Goal: Task Accomplishment & Management: Manage account settings

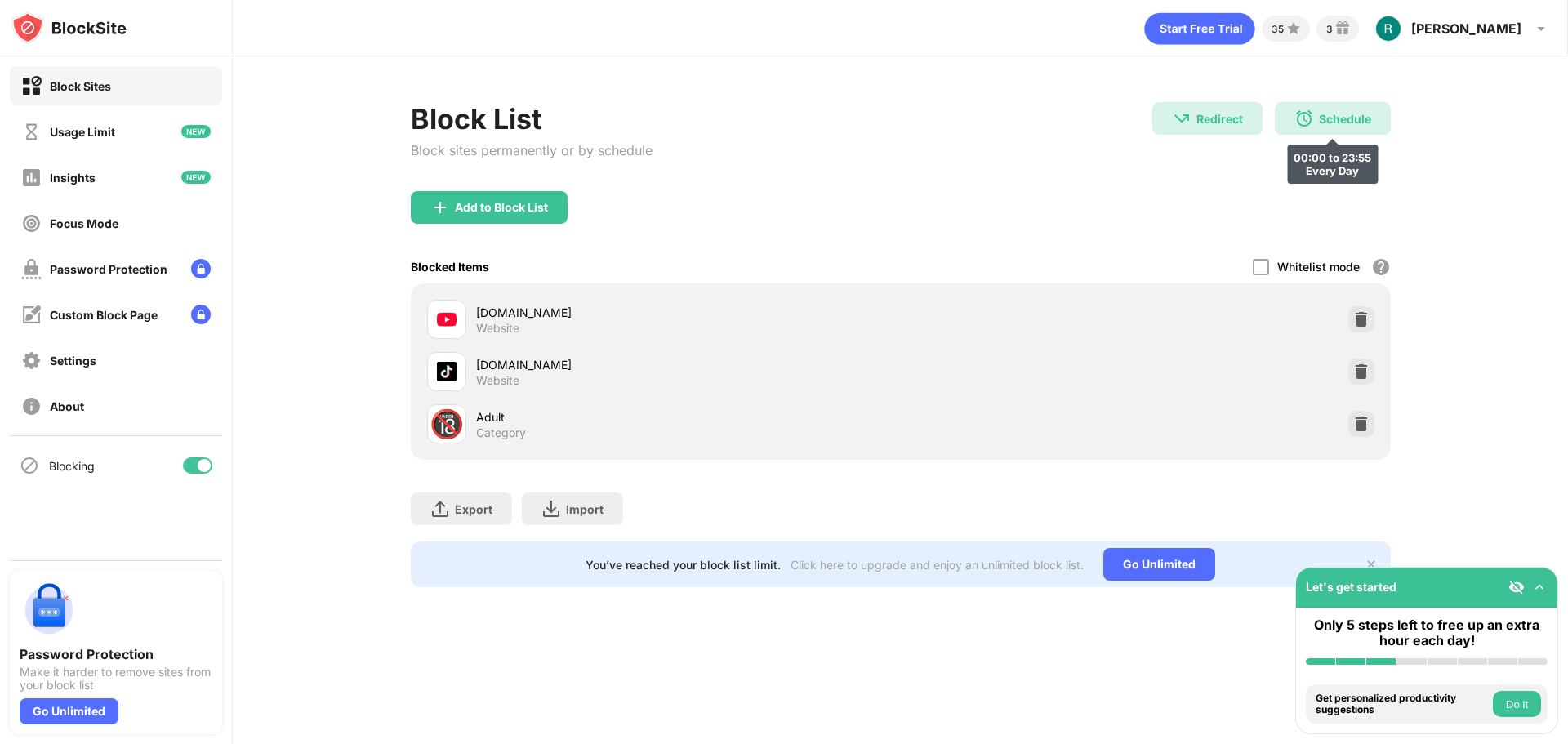
click at [1358, 112] on div "Schedule" at bounding box center [1344, 118] width 52 height 14
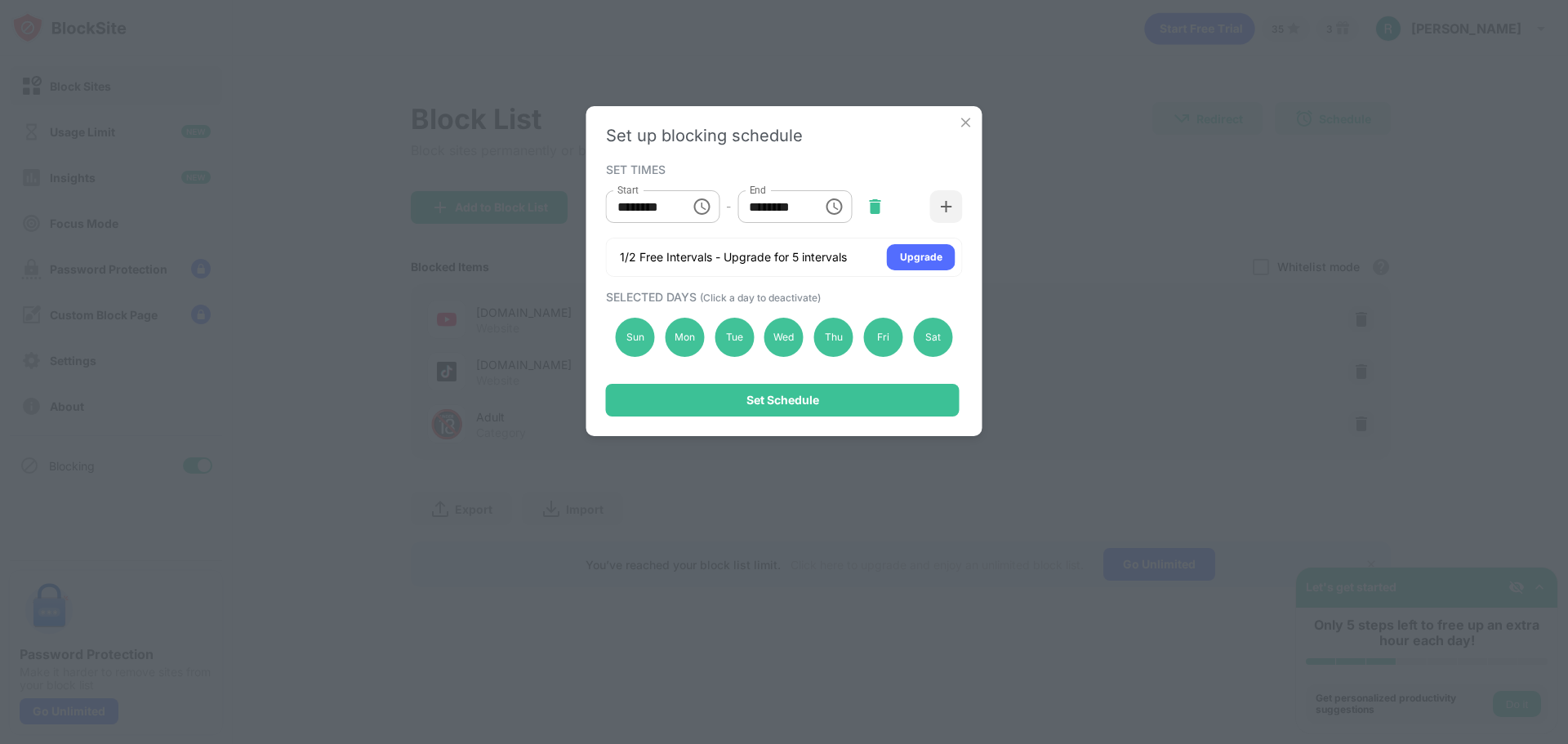
click at [883, 208] on img at bounding box center [874, 207] width 17 height 17
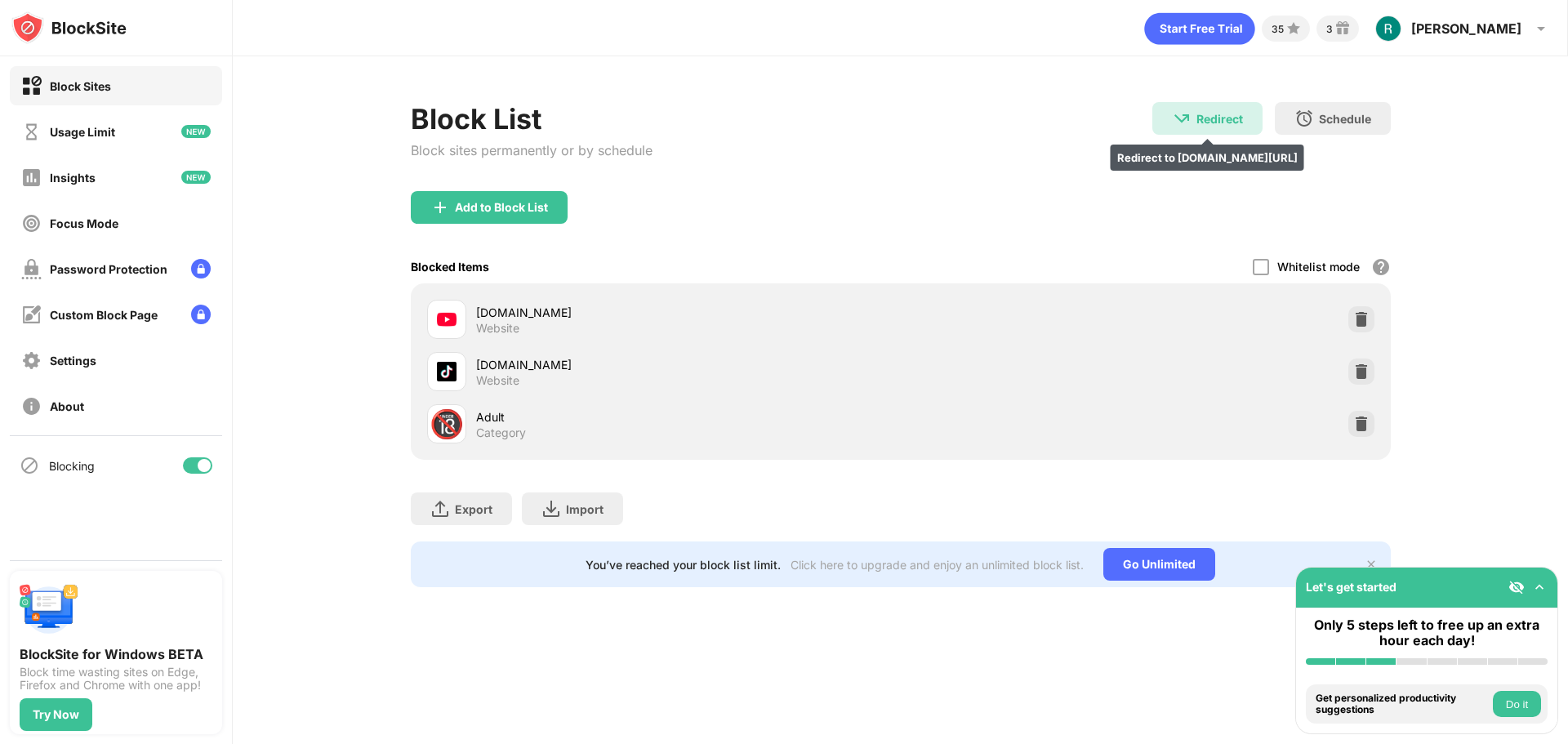
click at [1230, 132] on div "Redirect Redirect to docs.google.com/spreadsheets/d/13V0ifdGMADvle4-7-pCK1CxW4N…" at bounding box center [1207, 117] width 111 height 32
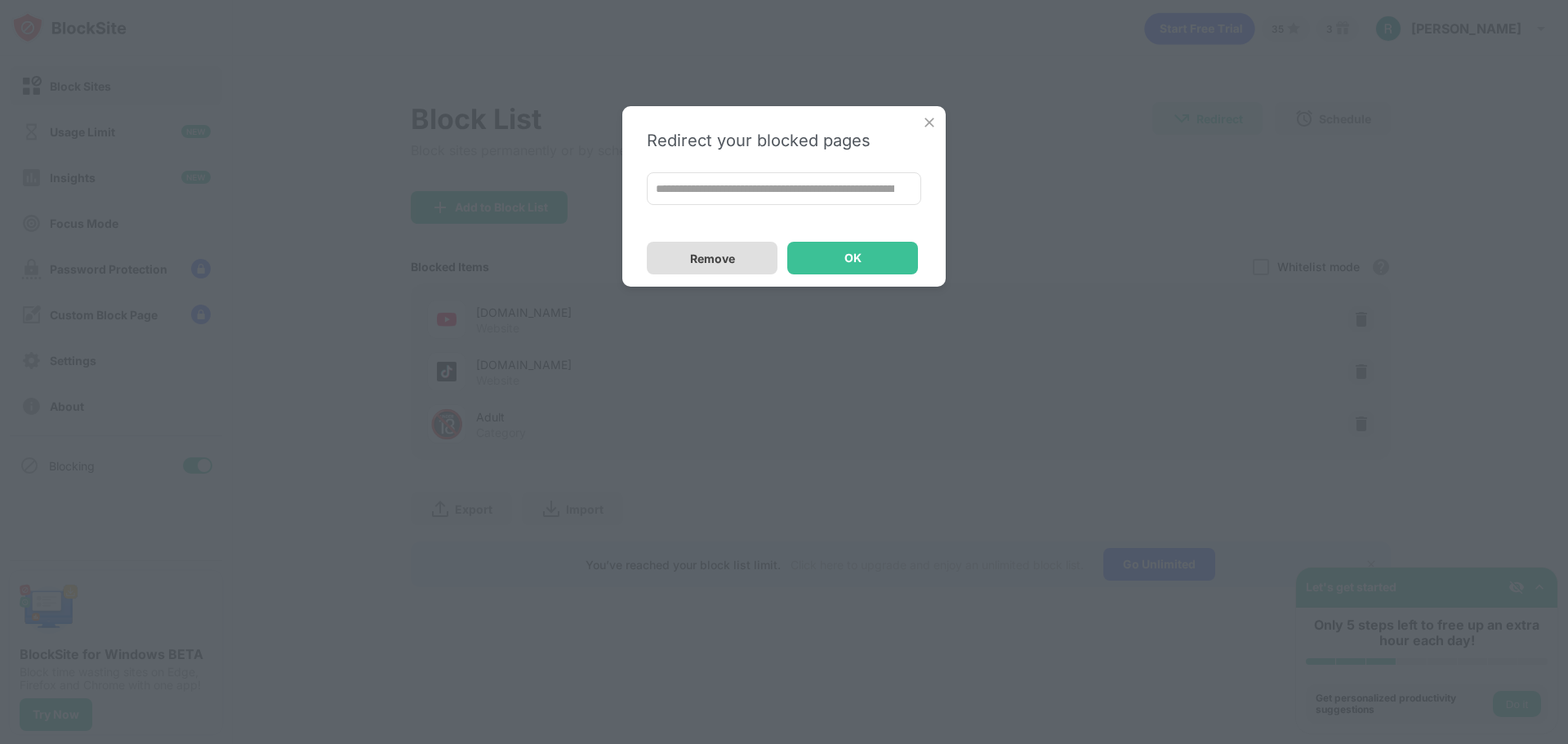
click at [713, 246] on div "Remove" at bounding box center [712, 257] width 130 height 32
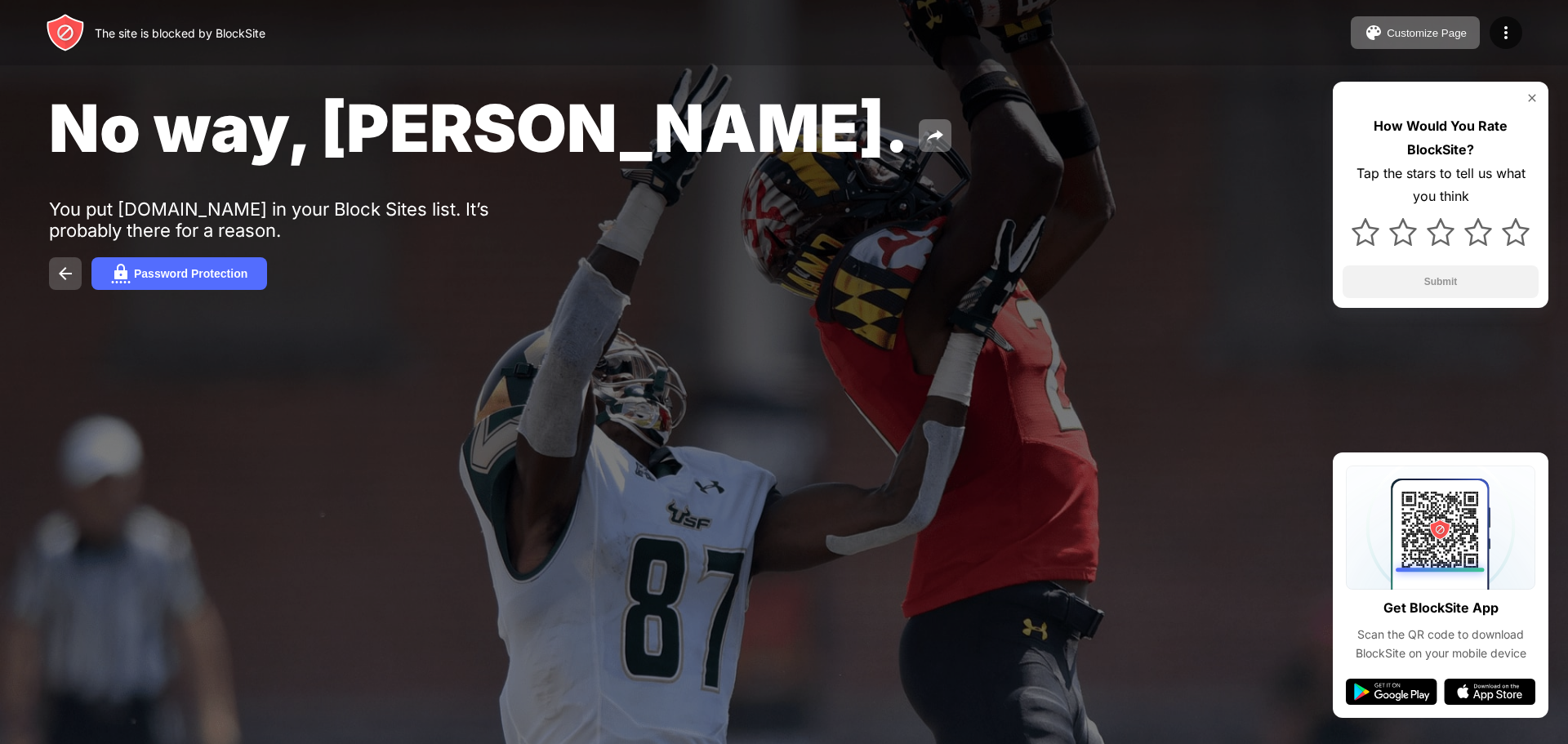
click at [67, 268] on img at bounding box center [66, 273] width 20 height 20
click at [178, 283] on button "Password Protection" at bounding box center [178, 273] width 175 height 32
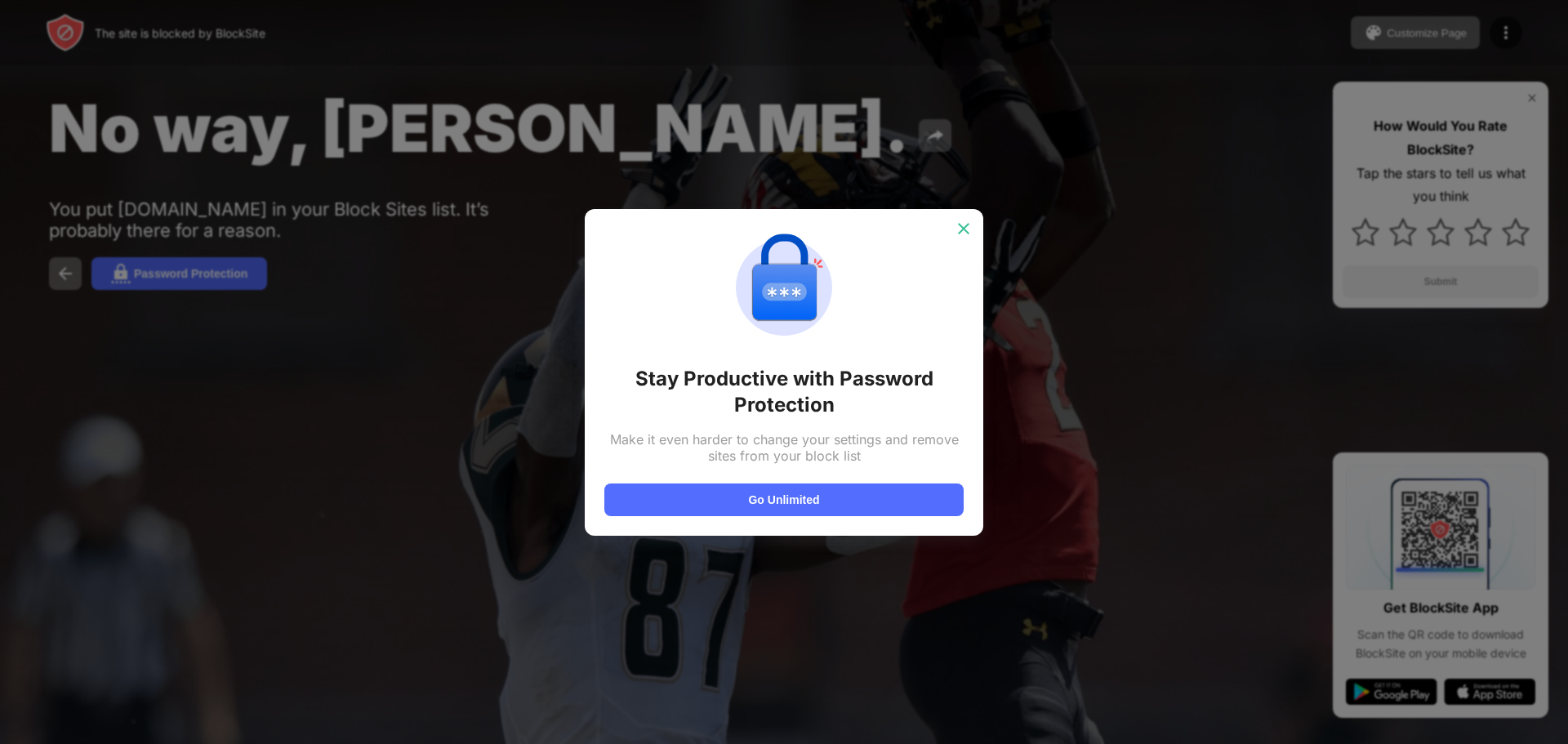
click at [973, 224] on div at bounding box center [963, 228] width 26 height 26
